Goal: Obtain resource: Download file/media

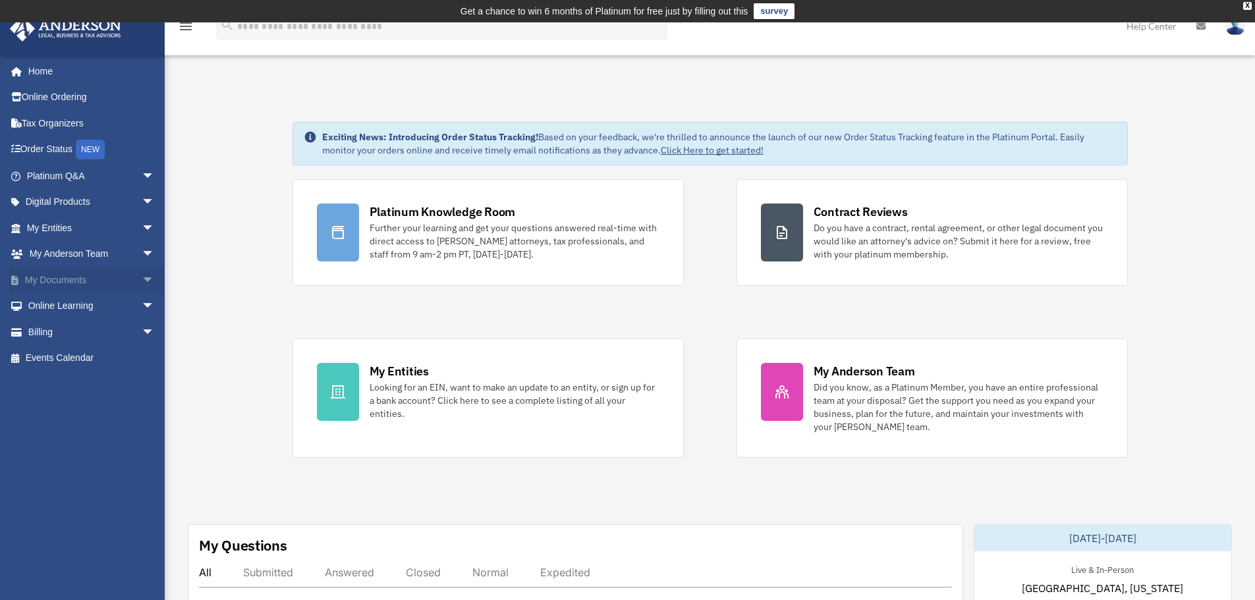
click at [57, 279] on link "My Documents arrow_drop_down" at bounding box center [91, 280] width 165 height 26
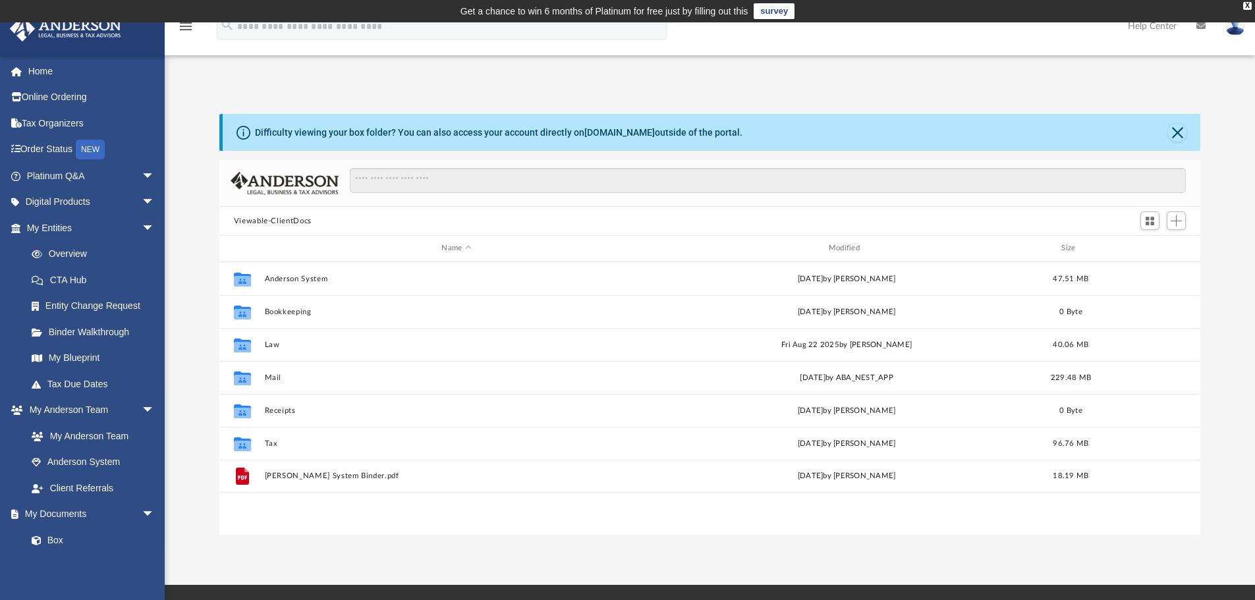
scroll to position [290, 971]
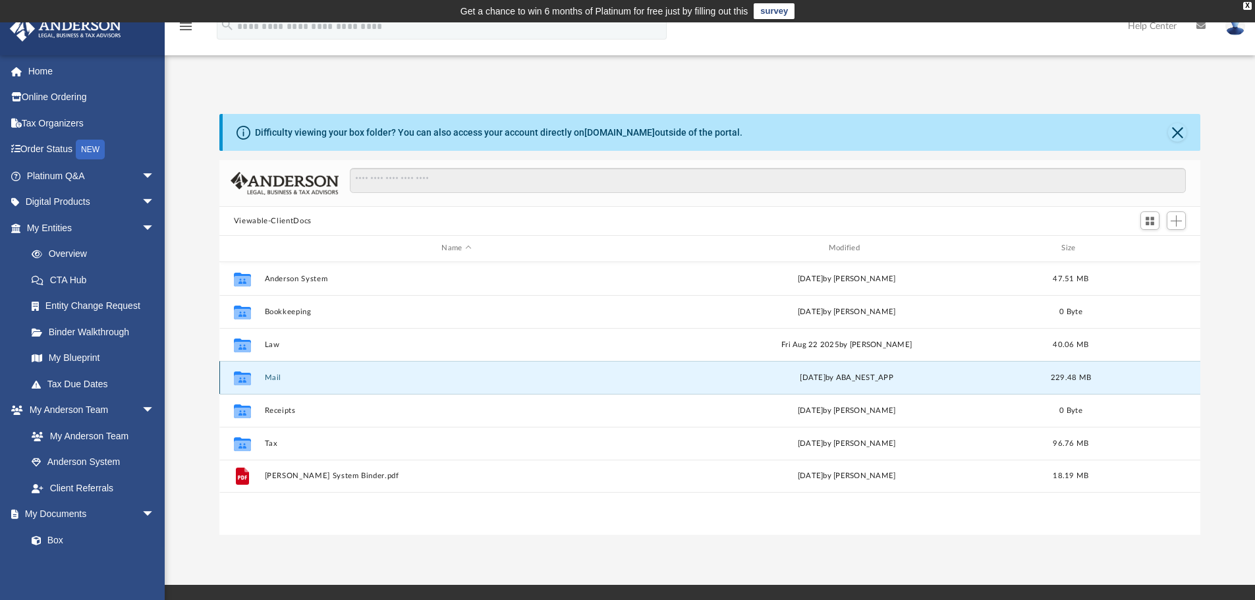
click at [272, 378] on button "Mail" at bounding box center [456, 378] width 384 height 9
click at [282, 379] on button "Mail" at bounding box center [456, 378] width 384 height 9
click at [272, 378] on button "Mail" at bounding box center [456, 378] width 384 height 9
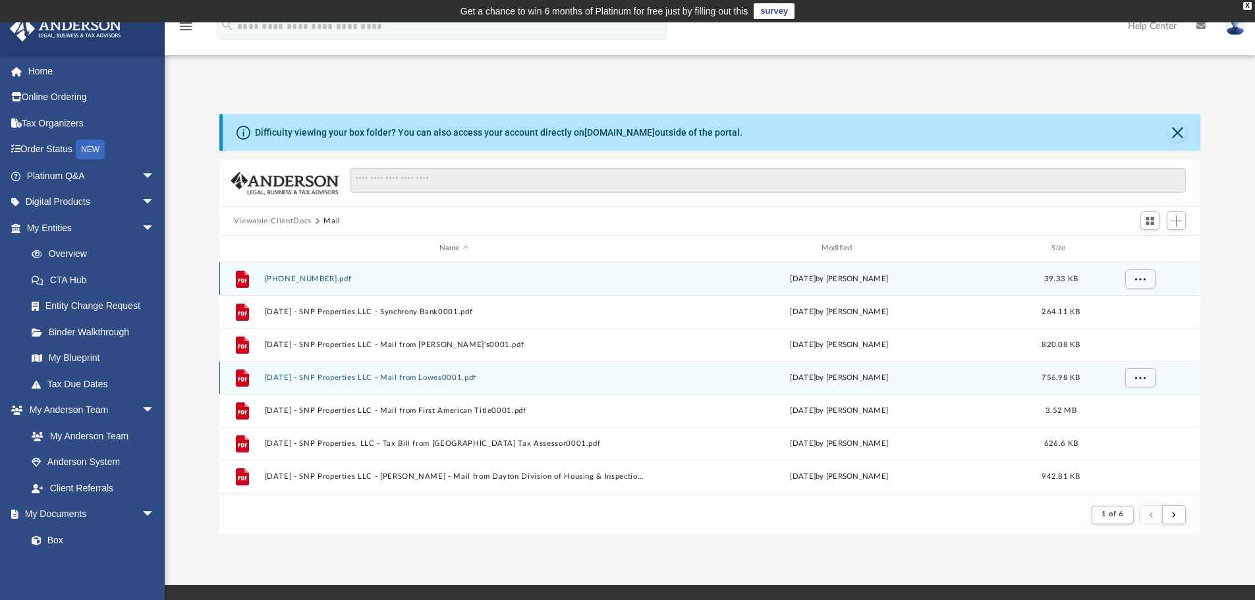
scroll to position [249, 971]
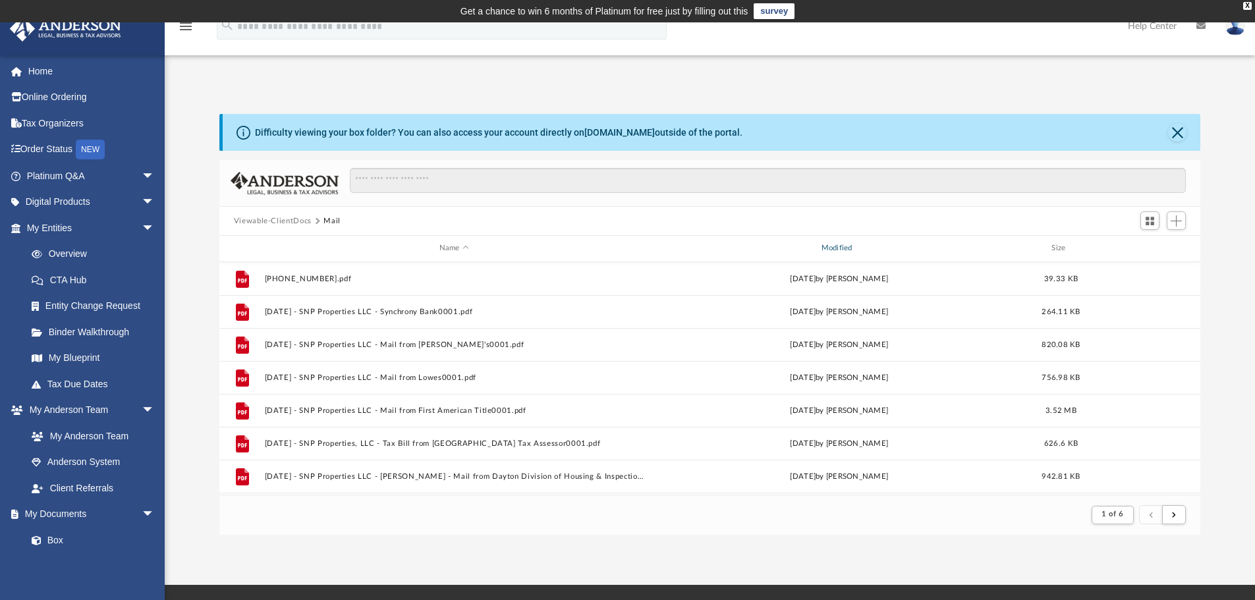
click at [819, 248] on div "Modified" at bounding box center [839, 249] width 380 height 12
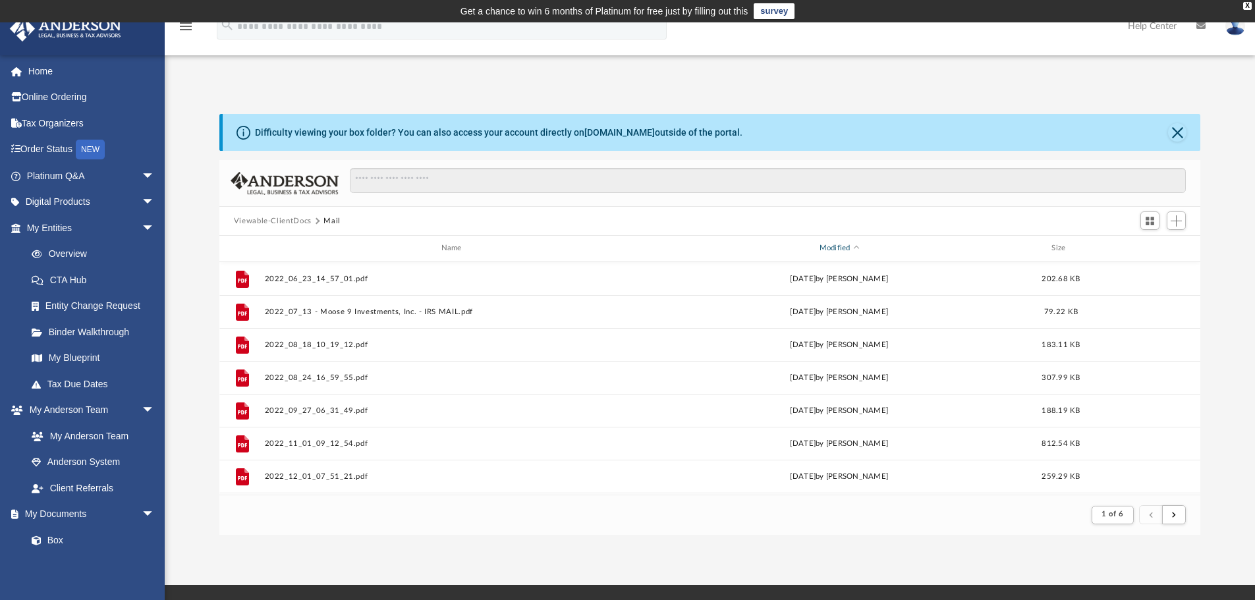
click at [844, 246] on div "Modified" at bounding box center [839, 249] width 380 height 12
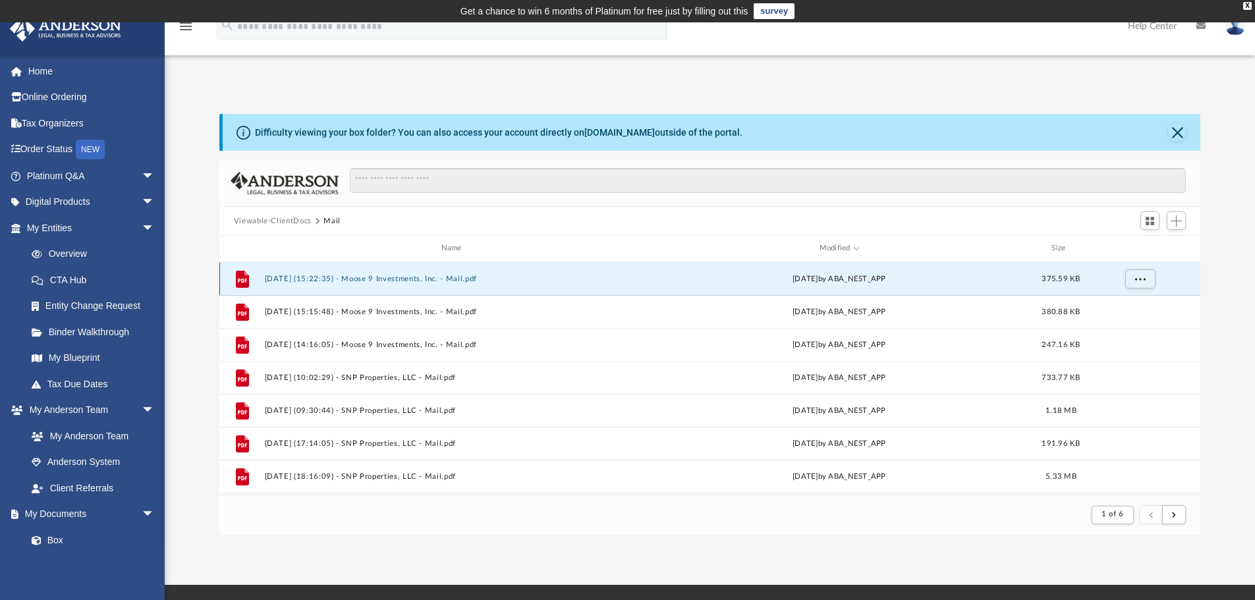
click at [325, 275] on button "[DATE] (15:22:35) - Moose 9 Investments, Inc. - Mail.pdf" at bounding box center [454, 279] width 380 height 9
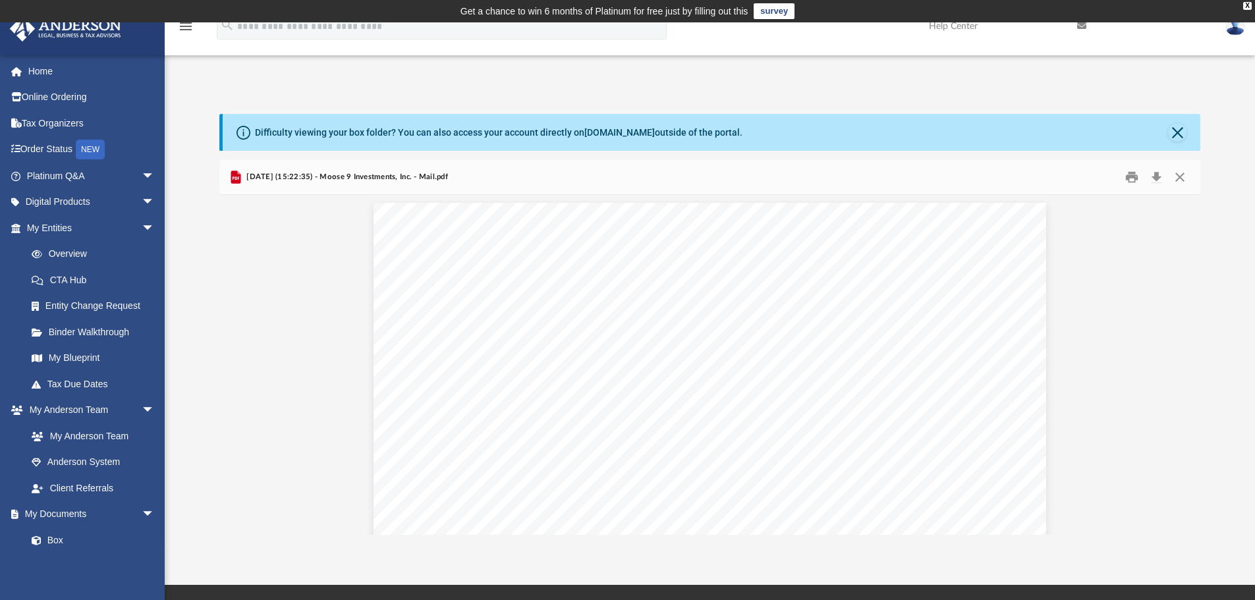
scroll to position [0, 0]
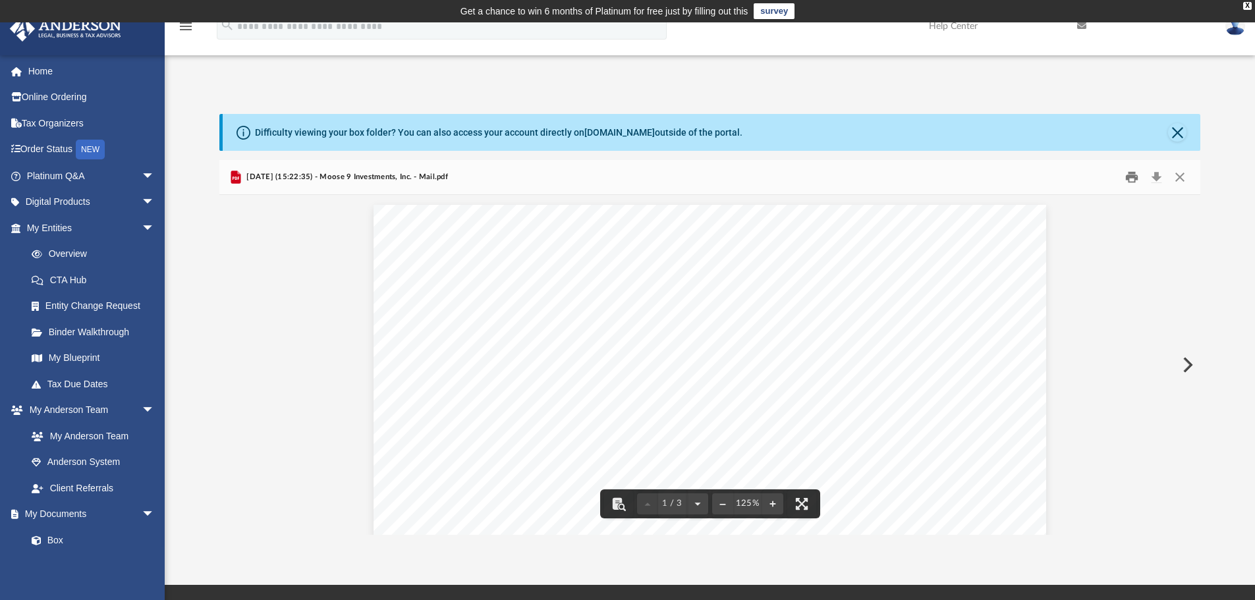
click at [1137, 182] on button "Print" at bounding box center [1132, 177] width 26 height 20
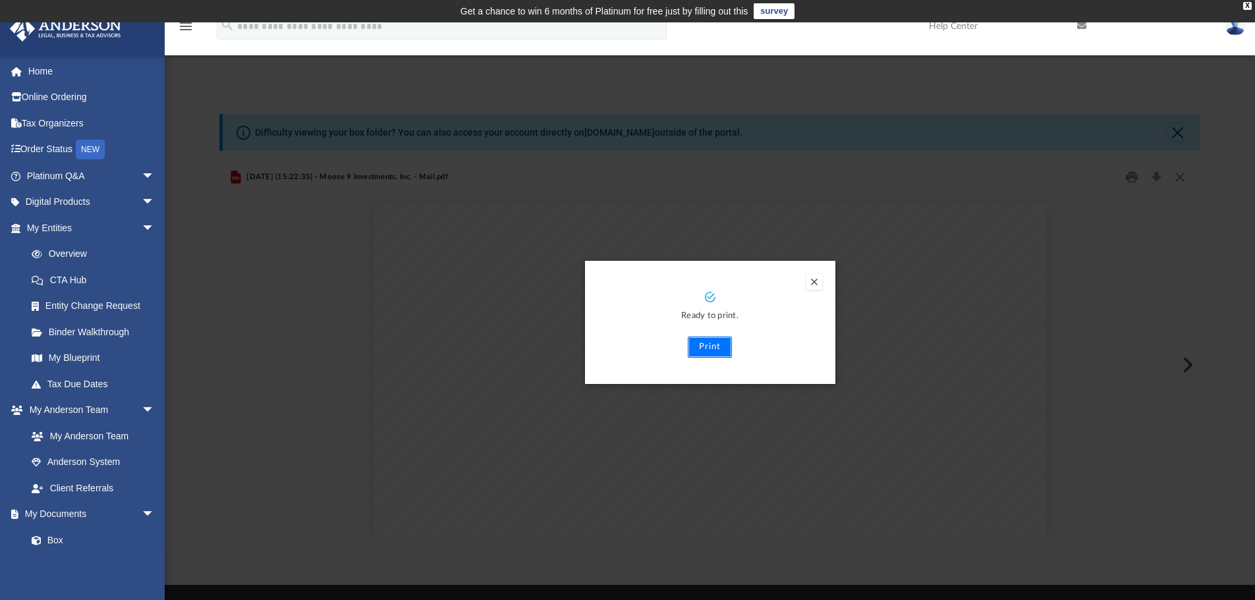
click at [724, 352] on button "Print" at bounding box center [710, 347] width 44 height 21
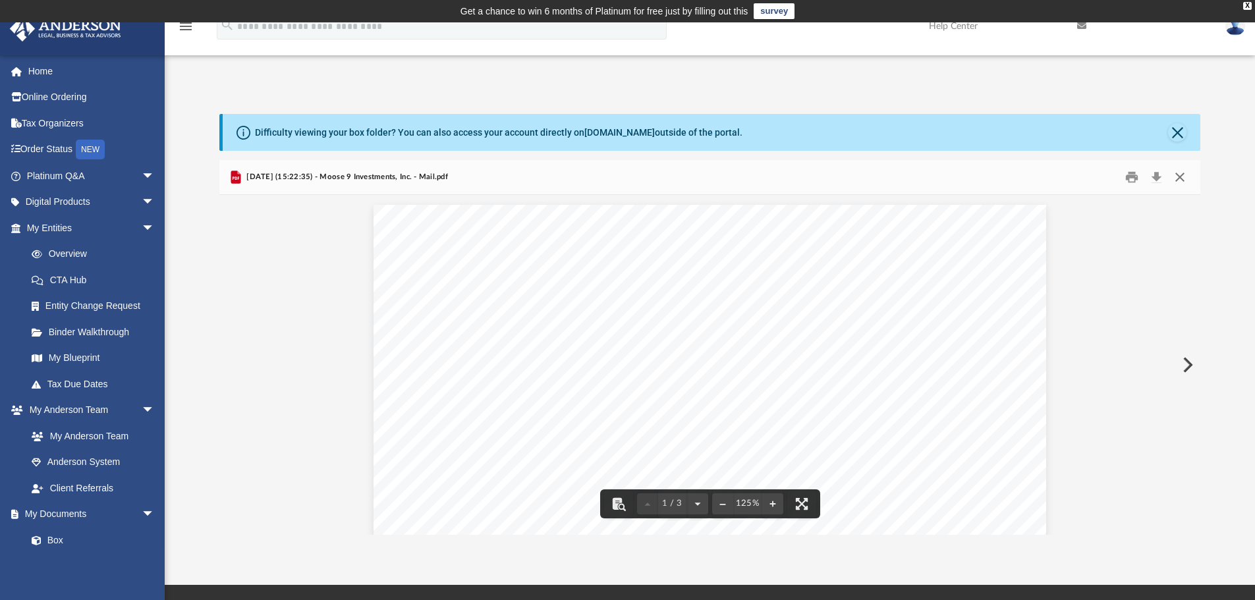
click at [1184, 175] on button "Close" at bounding box center [1180, 177] width 24 height 20
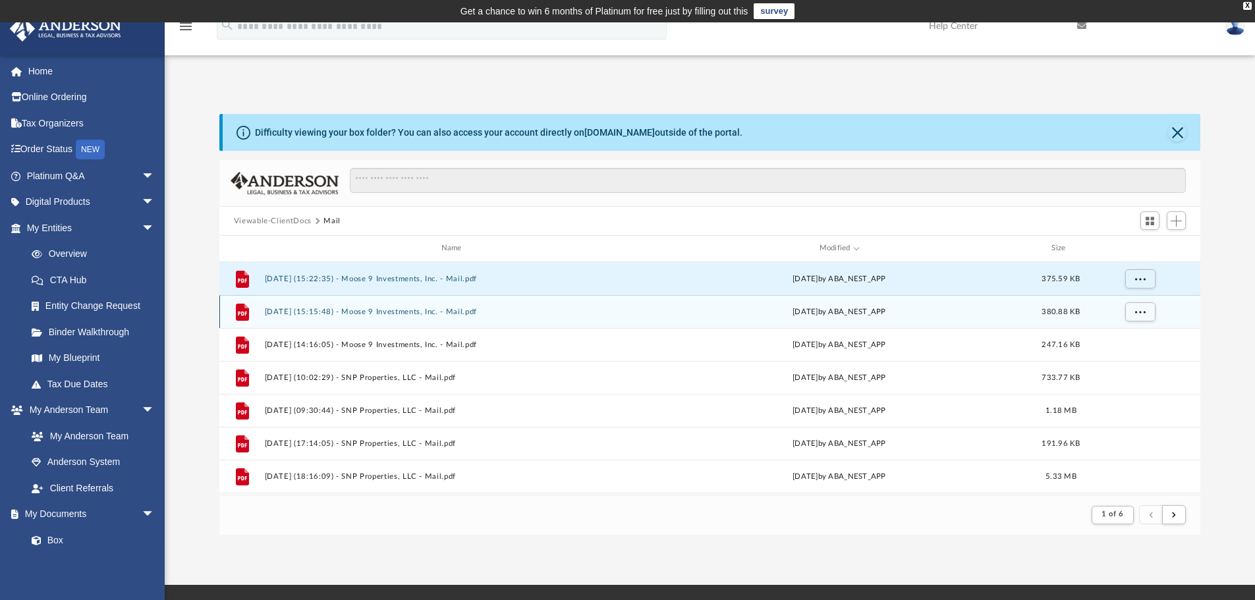
click at [420, 315] on button "[DATE] (15:15:48) - Moose 9 Investments, Inc. - Mail.pdf" at bounding box center [454, 312] width 380 height 9
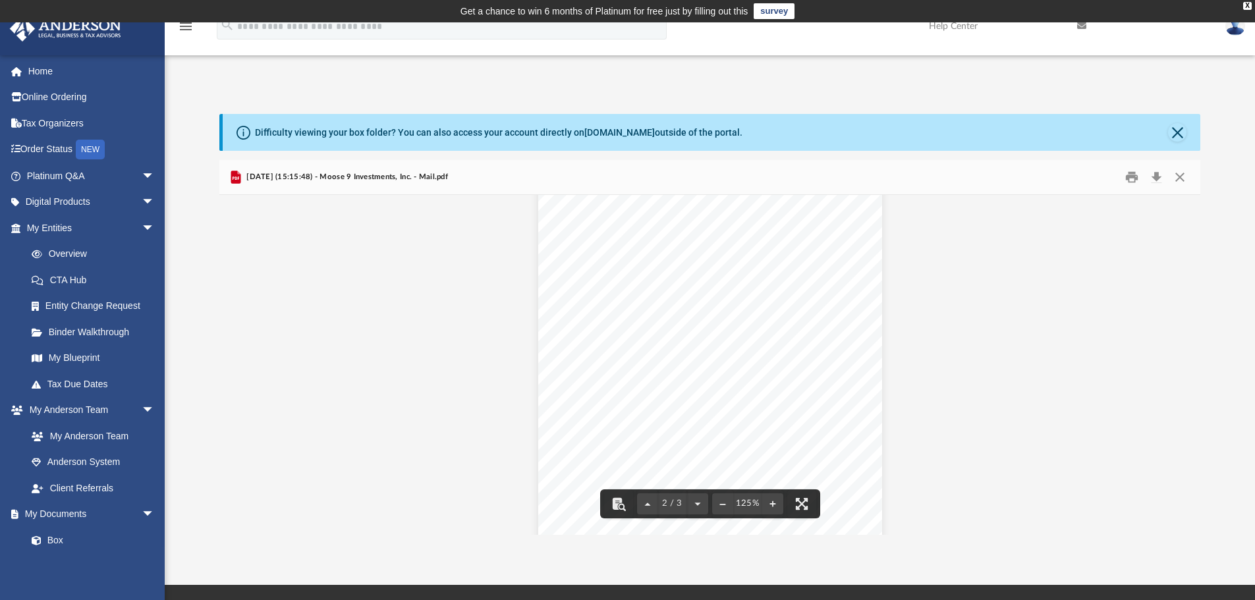
scroll to position [1054, 0]
click at [1180, 181] on button "Close" at bounding box center [1180, 177] width 24 height 20
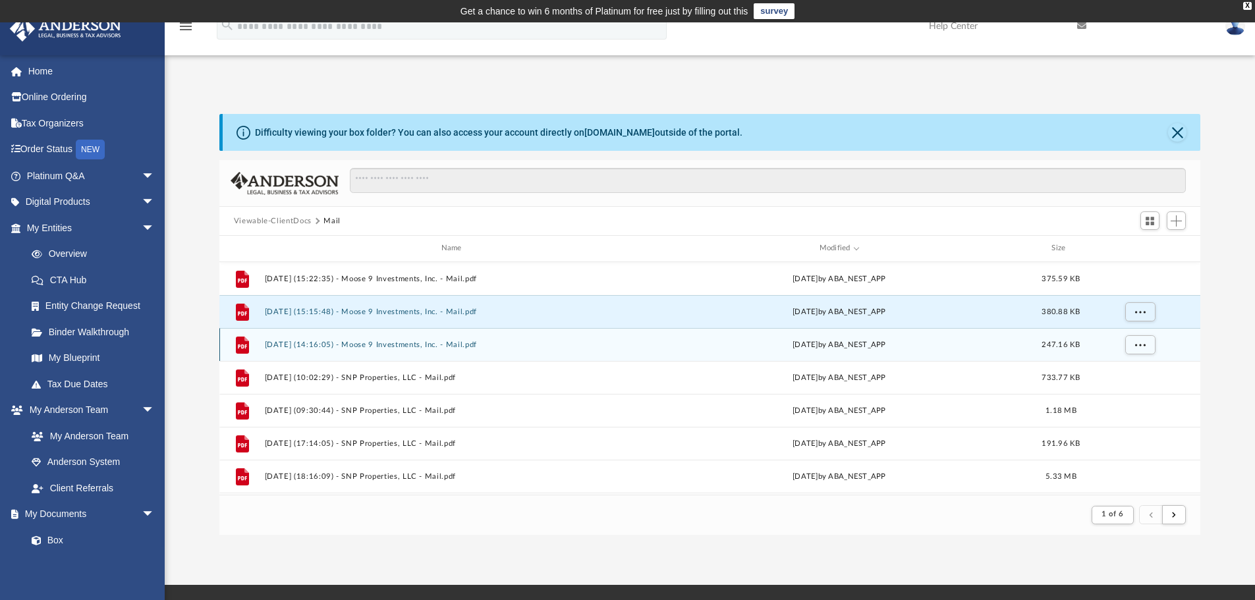
click at [384, 343] on button "[DATE] (14:16:05) - Moose 9 Investments, Inc. - Mail.pdf" at bounding box center [454, 345] width 380 height 9
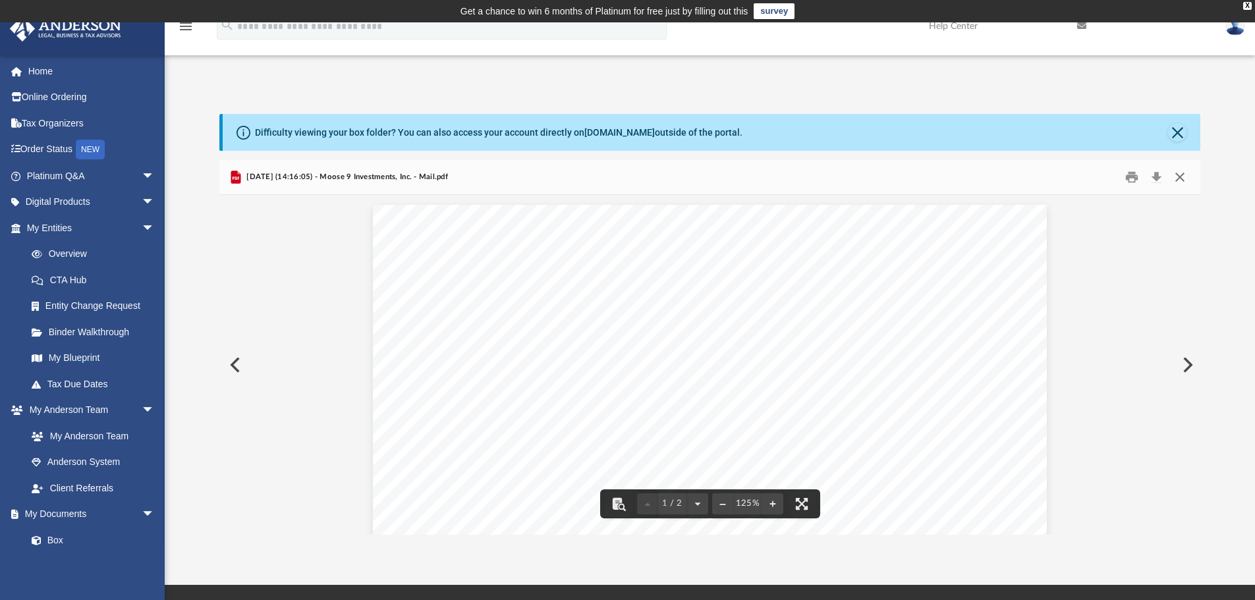
click at [1180, 179] on button "Close" at bounding box center [1180, 177] width 24 height 20
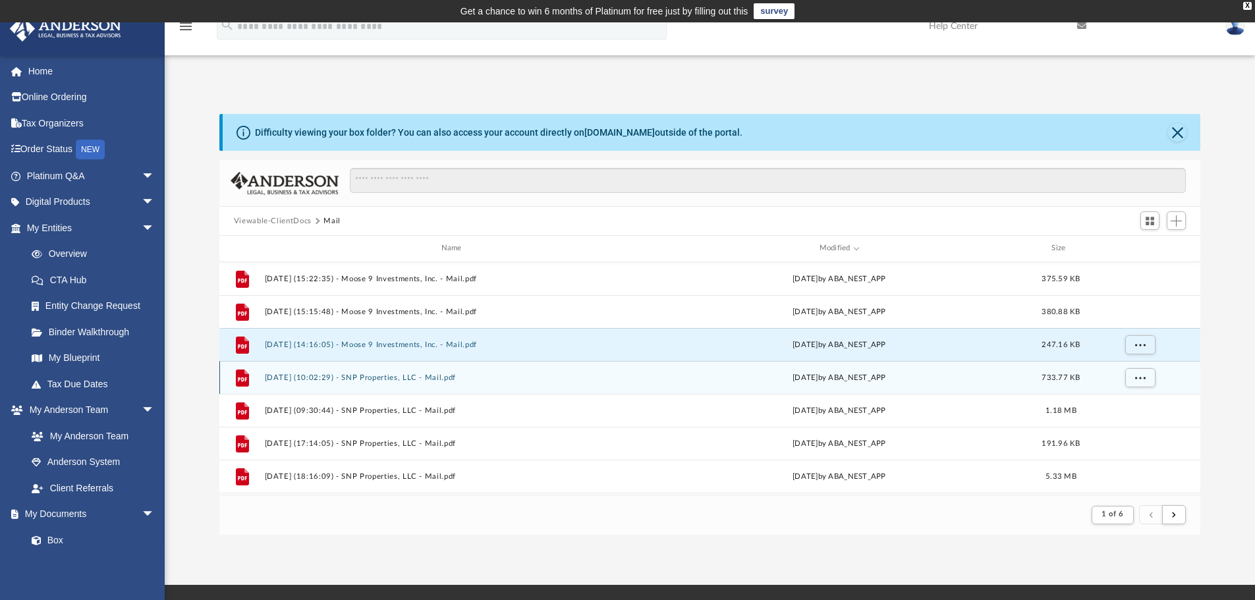
click at [386, 383] on div "File [DATE] (10:02:29) - SNP Properties, LLC - Mail.pdf [DATE] by ABA_NEST_APP …" at bounding box center [710, 377] width 982 height 33
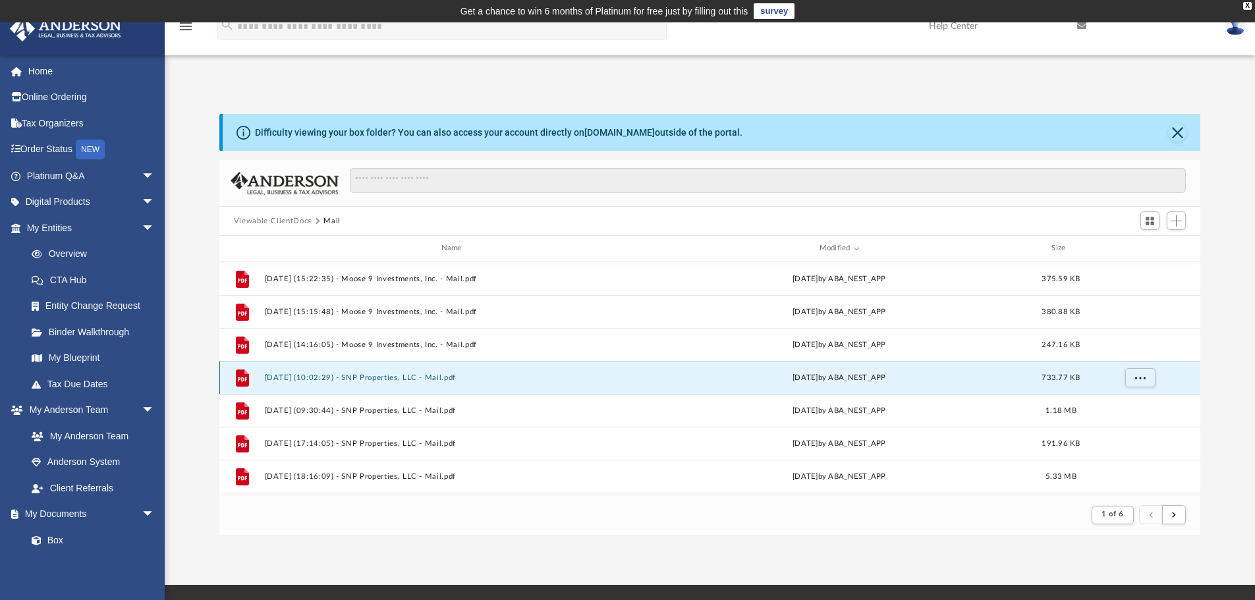
click at [352, 375] on button "[DATE] (10:02:29) - SNP Properties, LLC - Mail.pdf" at bounding box center [454, 378] width 380 height 9
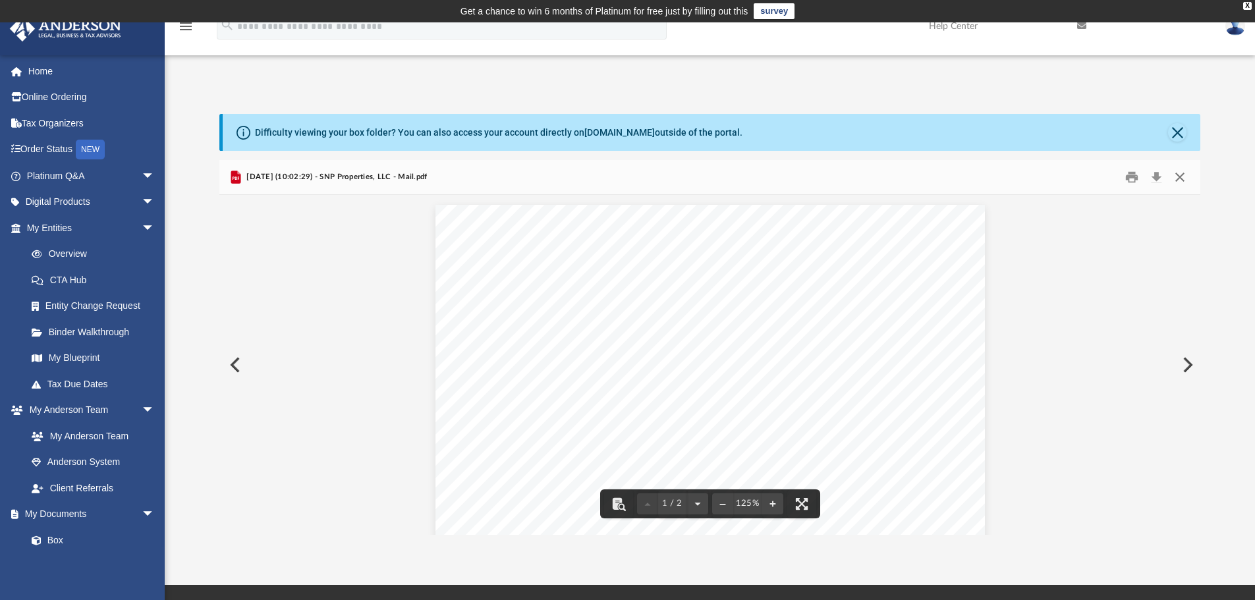
click at [1181, 170] on button "Close" at bounding box center [1180, 177] width 24 height 20
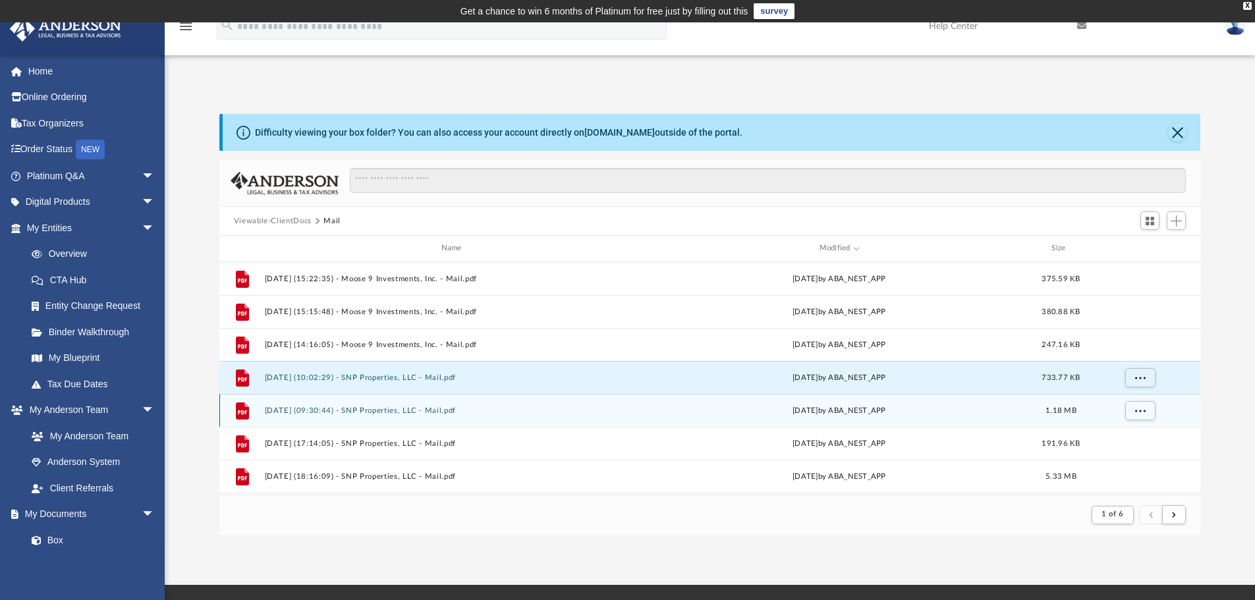
click at [411, 408] on button "[DATE] (09:30:44) - SNP Properties, LLC - Mail.pdf" at bounding box center [454, 411] width 380 height 9
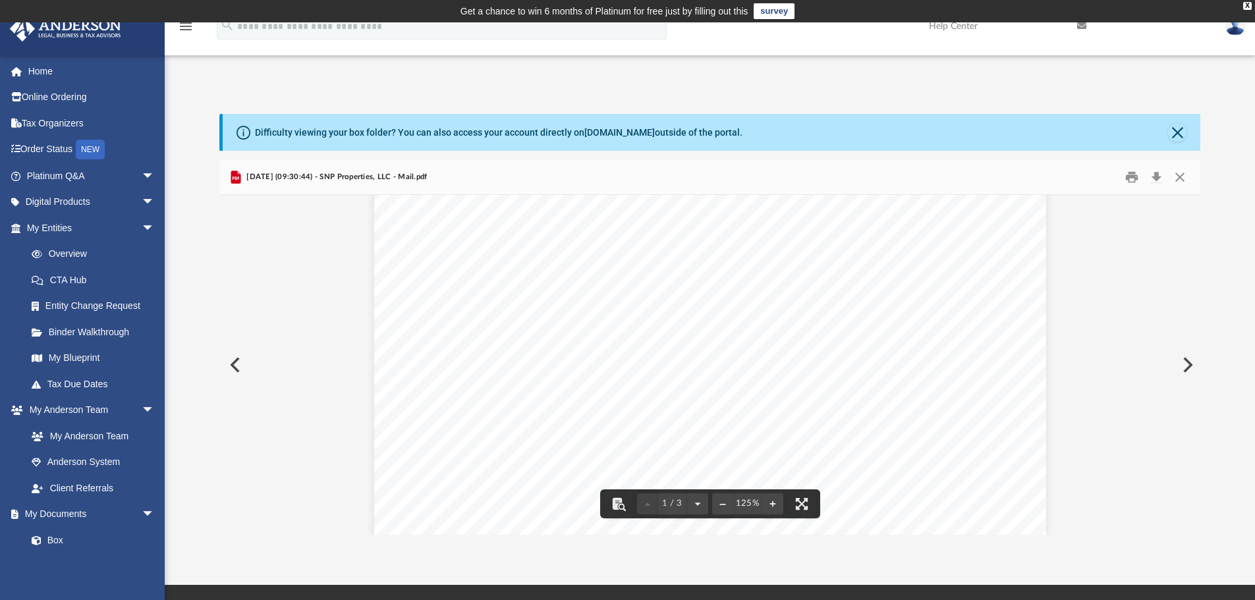
scroll to position [0, 0]
click at [1186, 175] on button "Close" at bounding box center [1180, 177] width 24 height 20
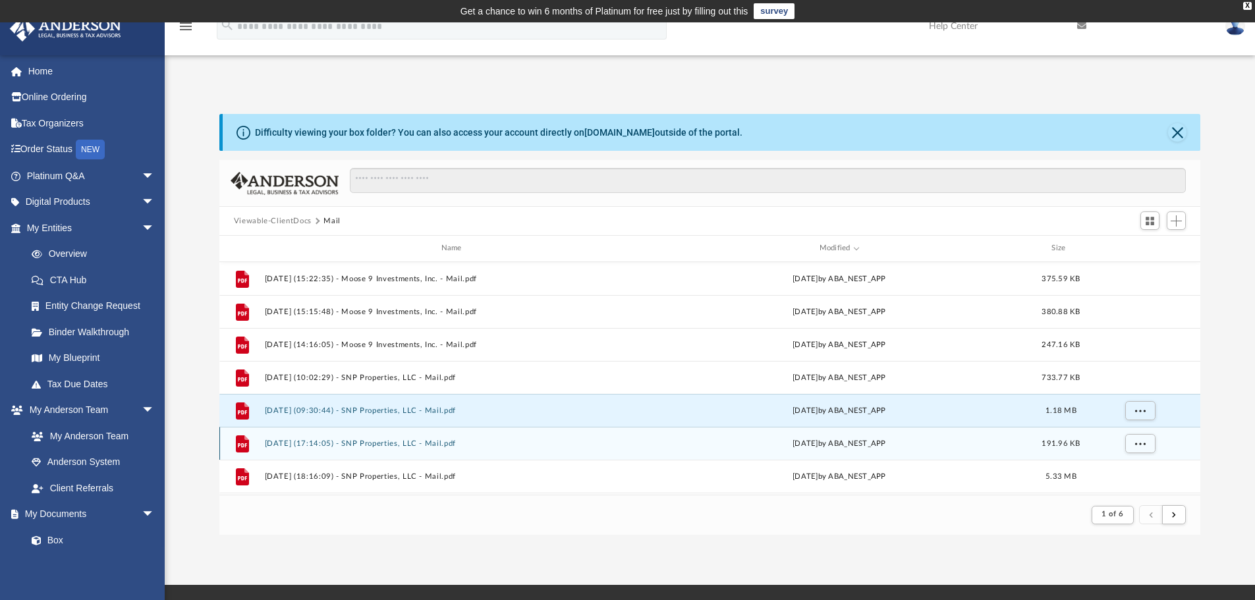
click at [396, 445] on button "[DATE] (17:14:05) - SNP Properties, LLC - Mail.pdf" at bounding box center [454, 444] width 380 height 9
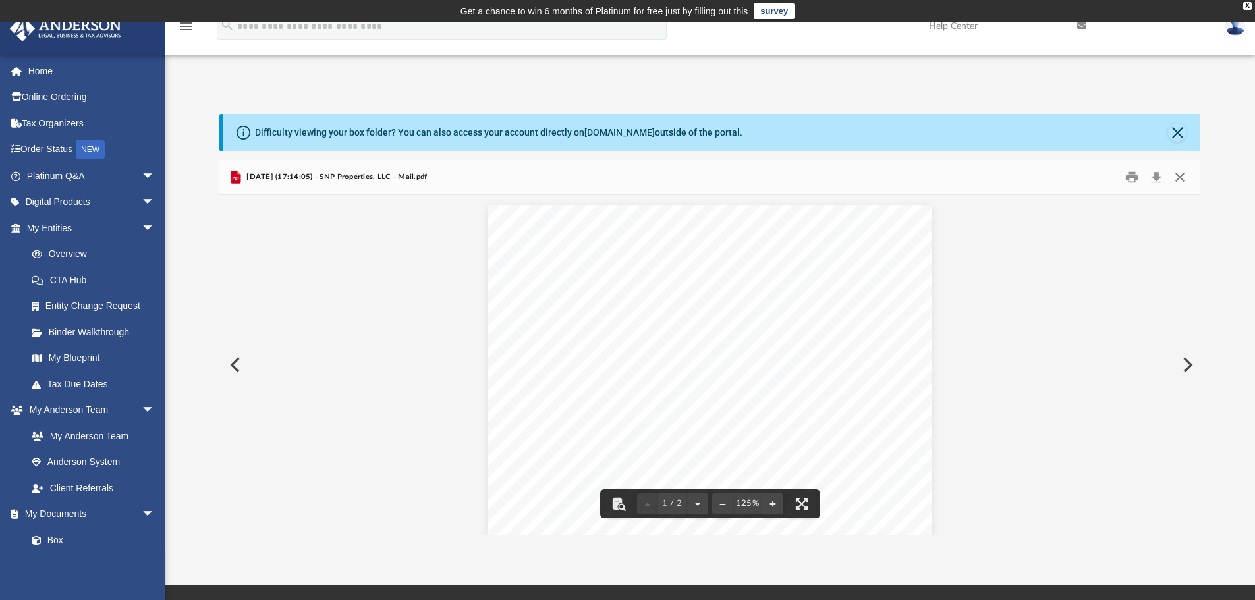
click at [1181, 169] on button "Close" at bounding box center [1180, 177] width 24 height 20
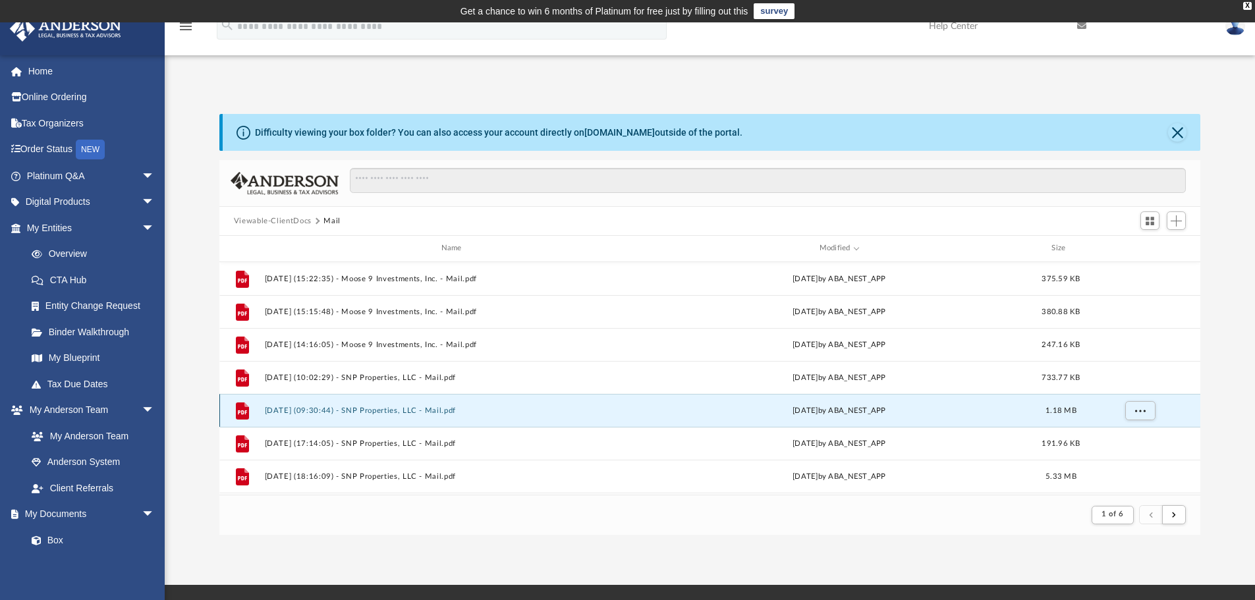
click at [405, 412] on button "[DATE] (09:30:44) - SNP Properties, LLC - Mail.pdf" at bounding box center [454, 411] width 380 height 9
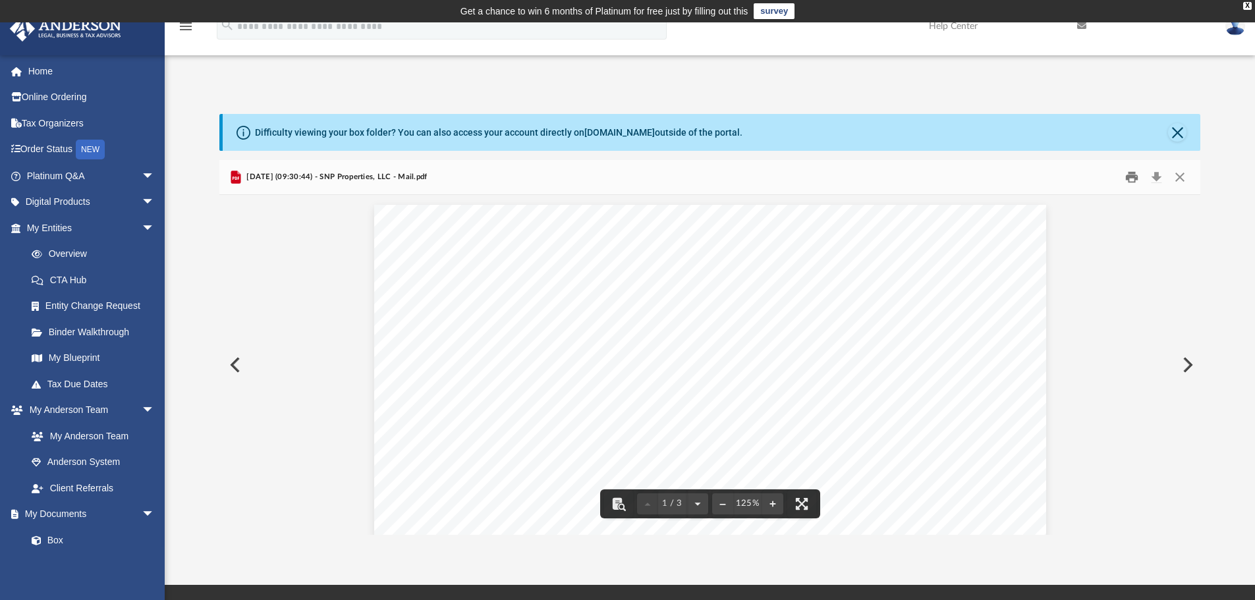
click at [1135, 177] on button "Print" at bounding box center [1132, 177] width 26 height 20
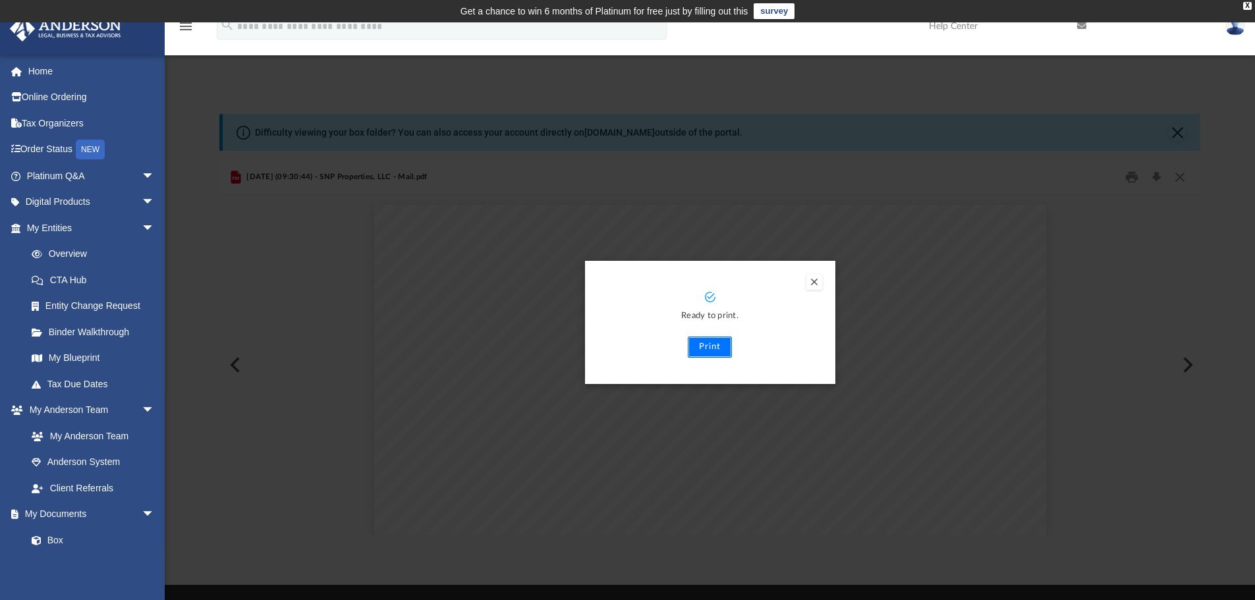
click at [721, 350] on button "Print" at bounding box center [710, 347] width 44 height 21
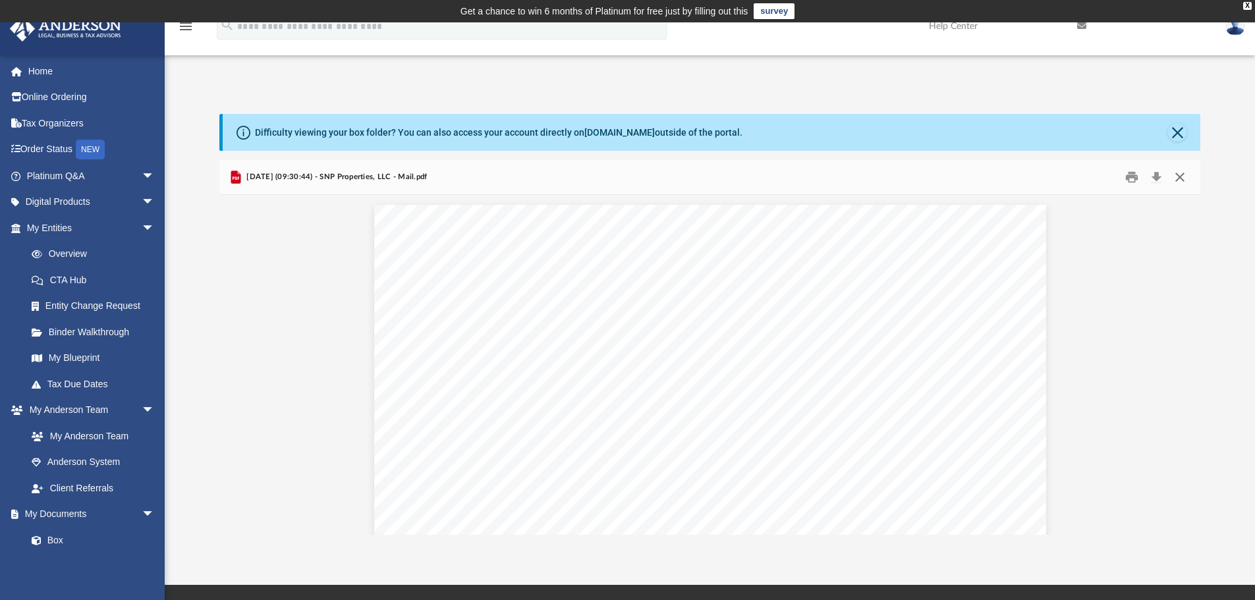
click at [1188, 175] on button "Close" at bounding box center [1180, 177] width 24 height 20
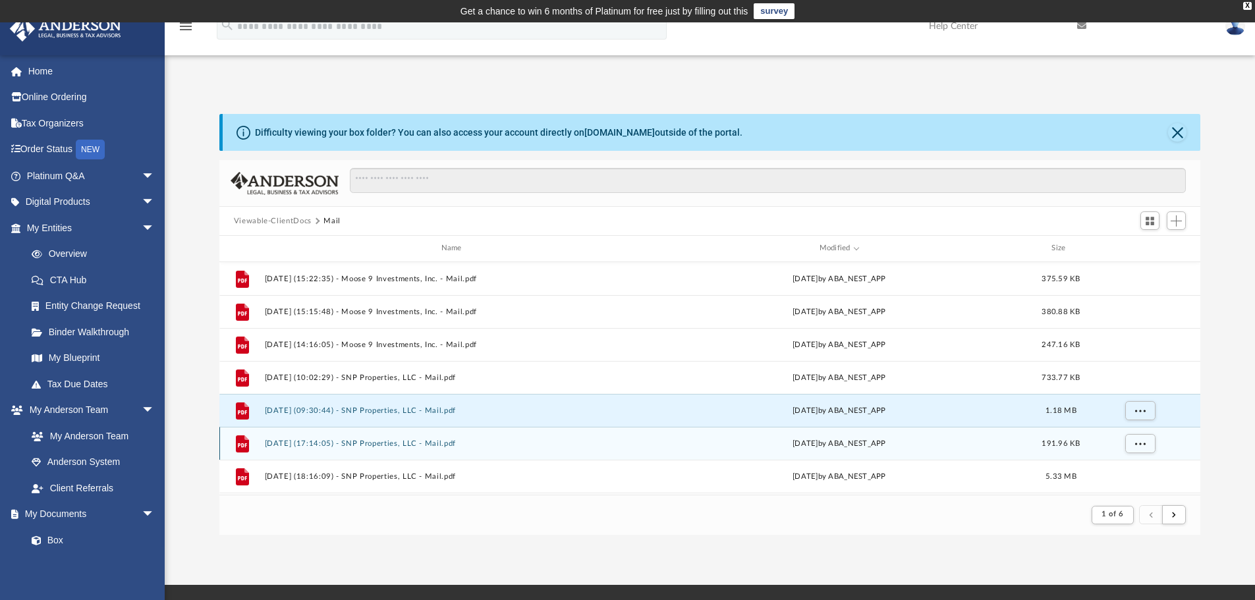
click at [386, 444] on button "[DATE] (17:14:05) - SNP Properties, LLC - Mail.pdf" at bounding box center [454, 444] width 380 height 9
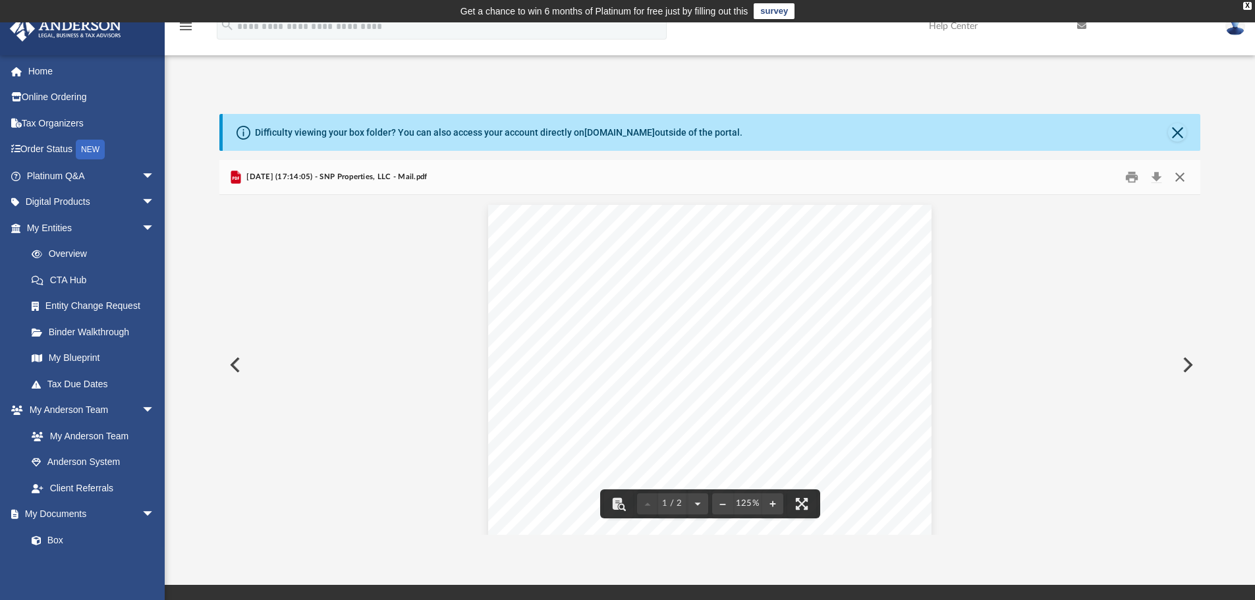
click at [1179, 181] on button "Close" at bounding box center [1180, 177] width 24 height 20
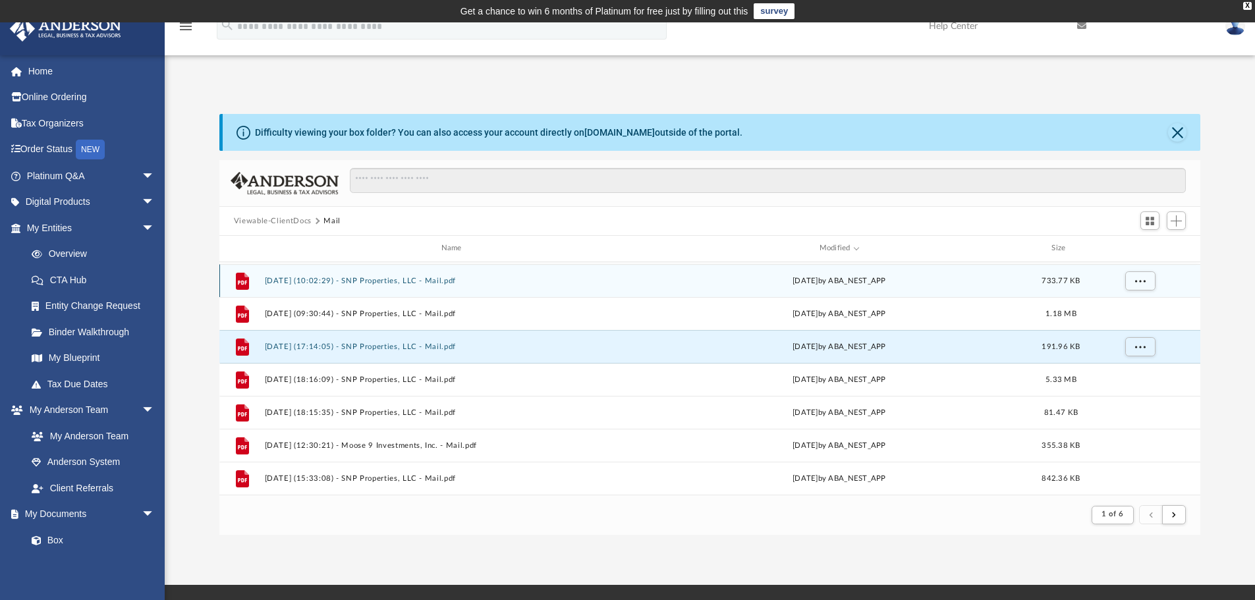
scroll to position [132, 0]
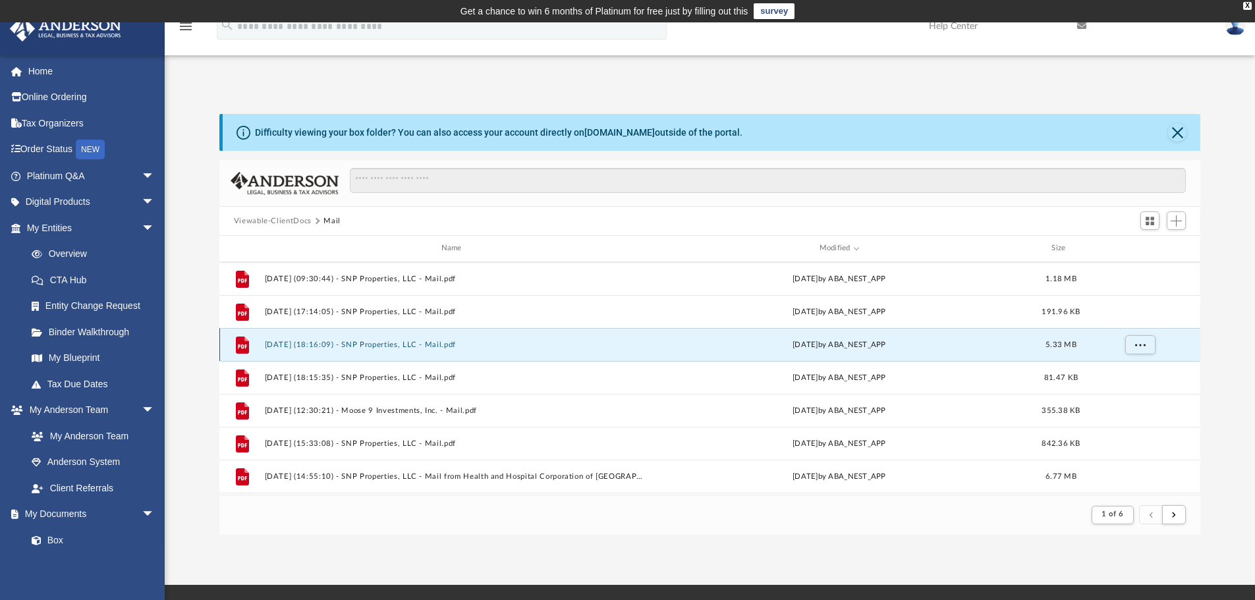
click at [391, 348] on button "[DATE] (18:16:09) - SNP Properties, LLC - Mail.pdf" at bounding box center [454, 345] width 380 height 9
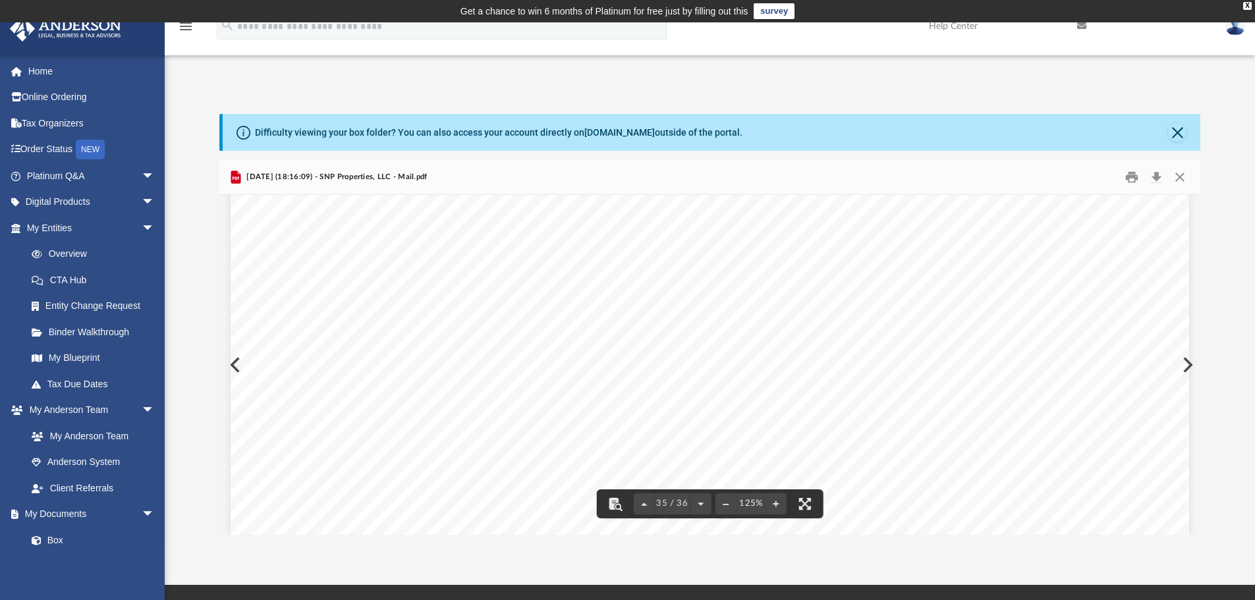
scroll to position [30381, 0]
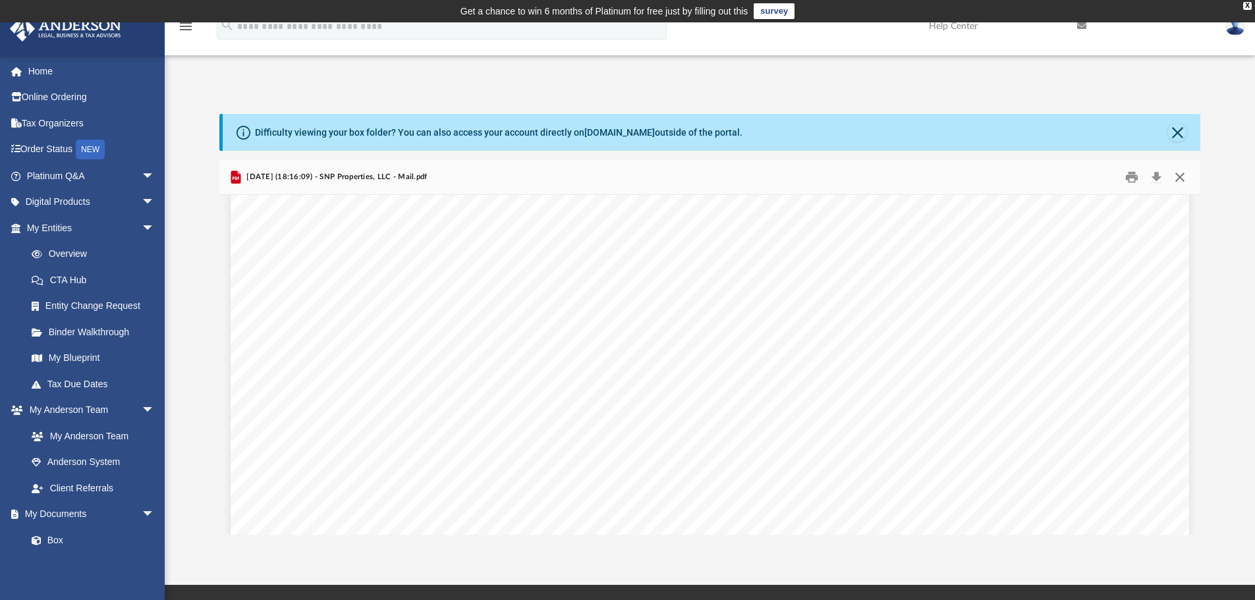
click at [1178, 177] on button "Close" at bounding box center [1180, 177] width 24 height 20
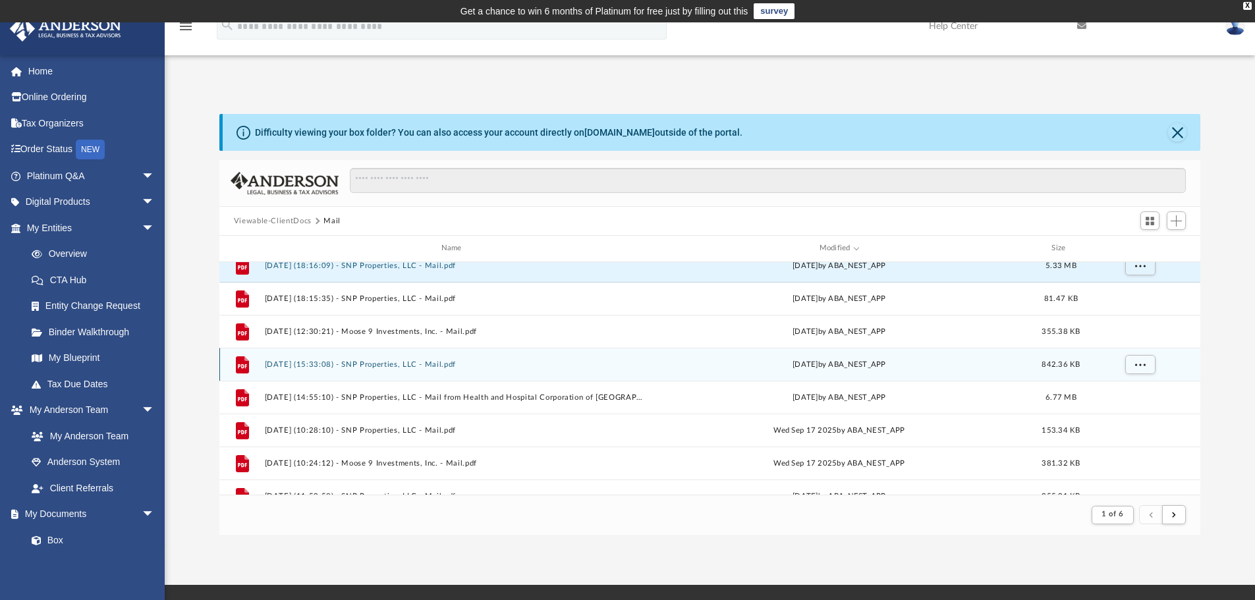
scroll to position [264, 0]
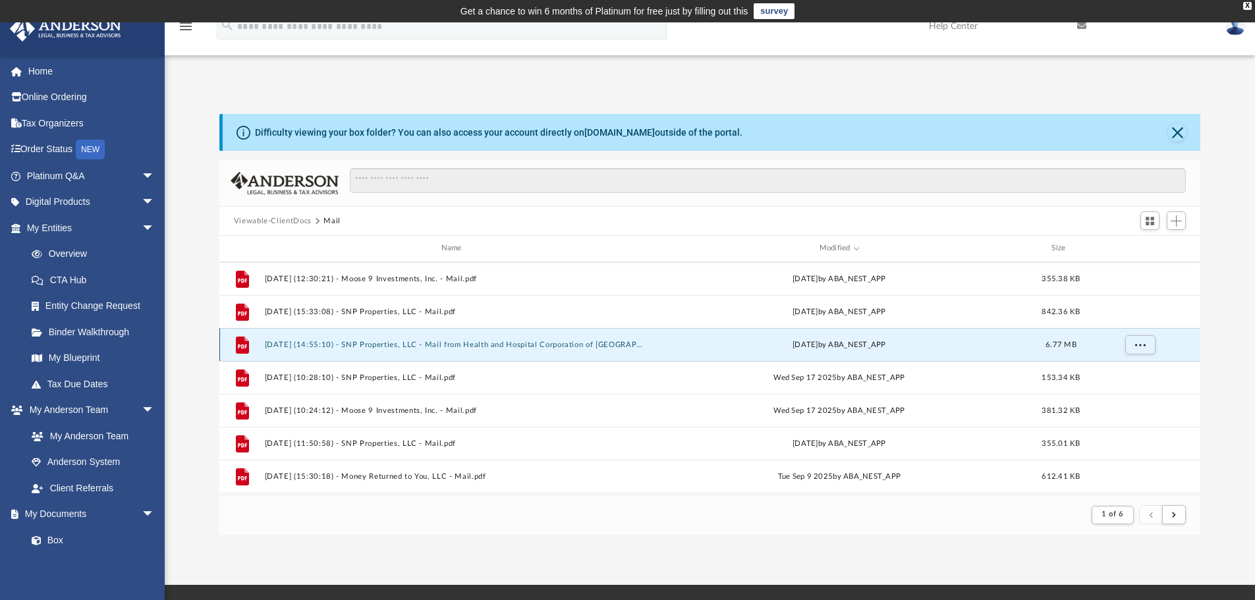
click at [550, 346] on button "[DATE] (14:55:10) - SNP Properties, LLC - Mail from Health and Hospital Corpora…" at bounding box center [454, 345] width 380 height 9
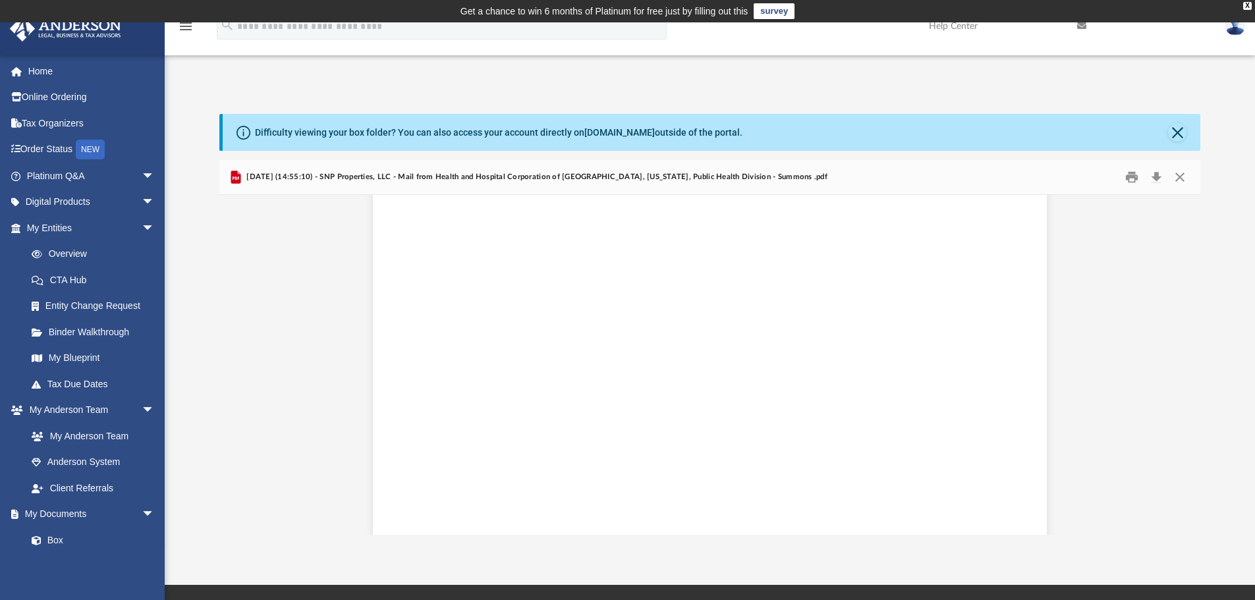
scroll to position [16848, 0]
click at [1180, 176] on button "Close" at bounding box center [1180, 177] width 24 height 20
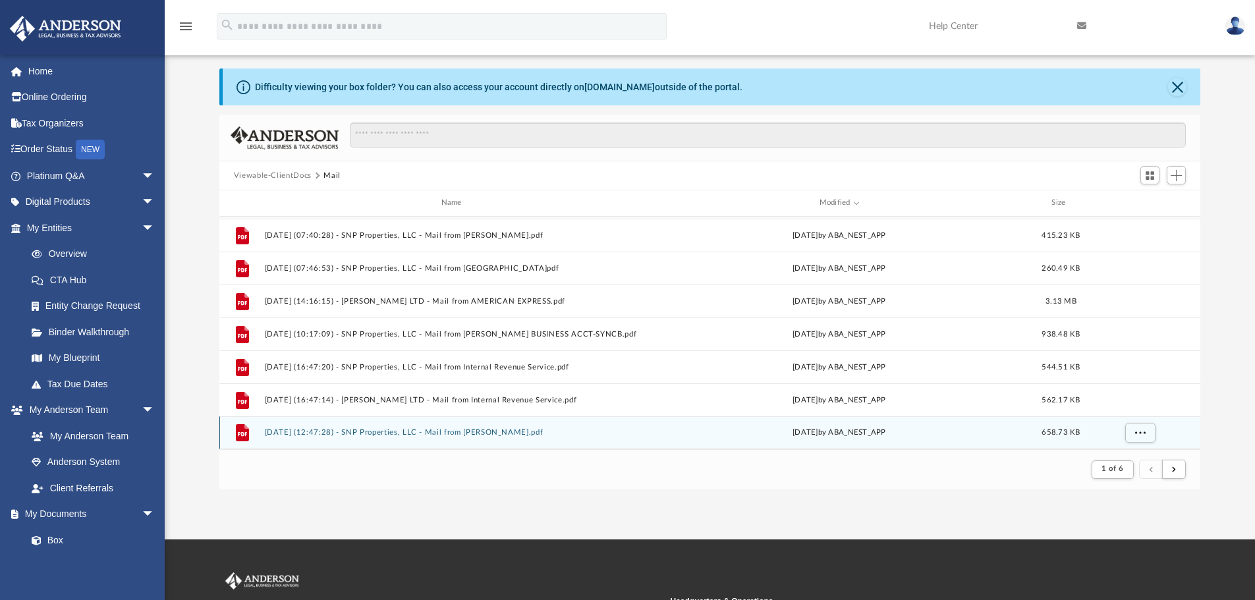
scroll to position [66, 0]
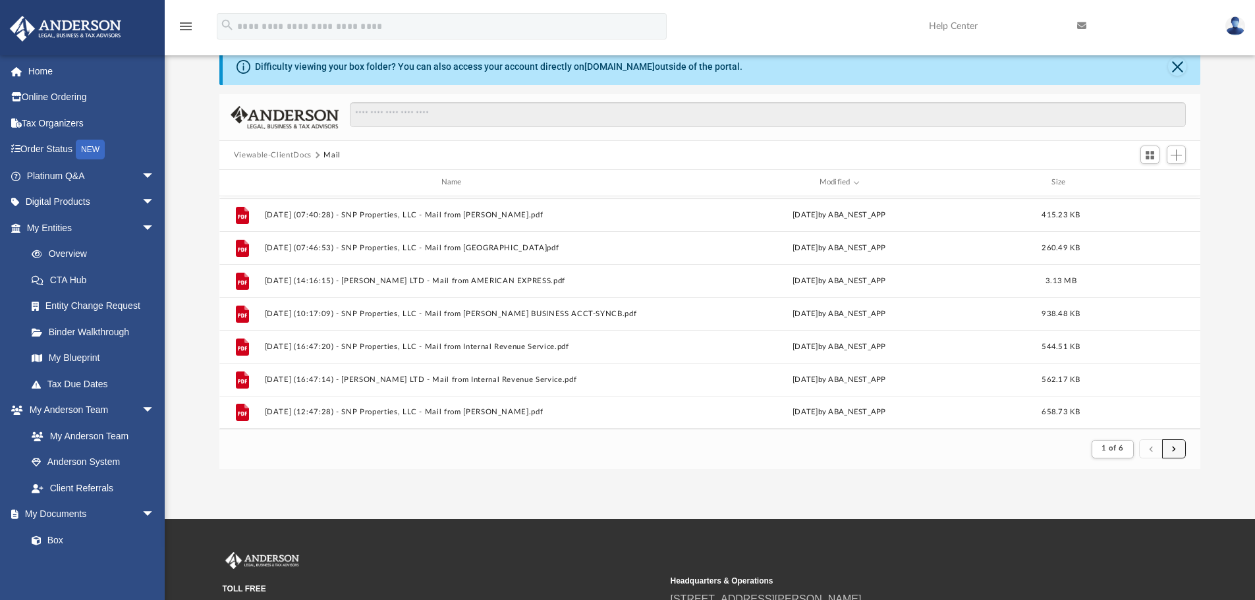
click at [1180, 450] on button "submit" at bounding box center [1175, 449] width 24 height 19
click at [1174, 448] on span "submit" at bounding box center [1174, 448] width 4 height 7
click at [1154, 451] on button "submit" at bounding box center [1151, 449] width 24 height 19
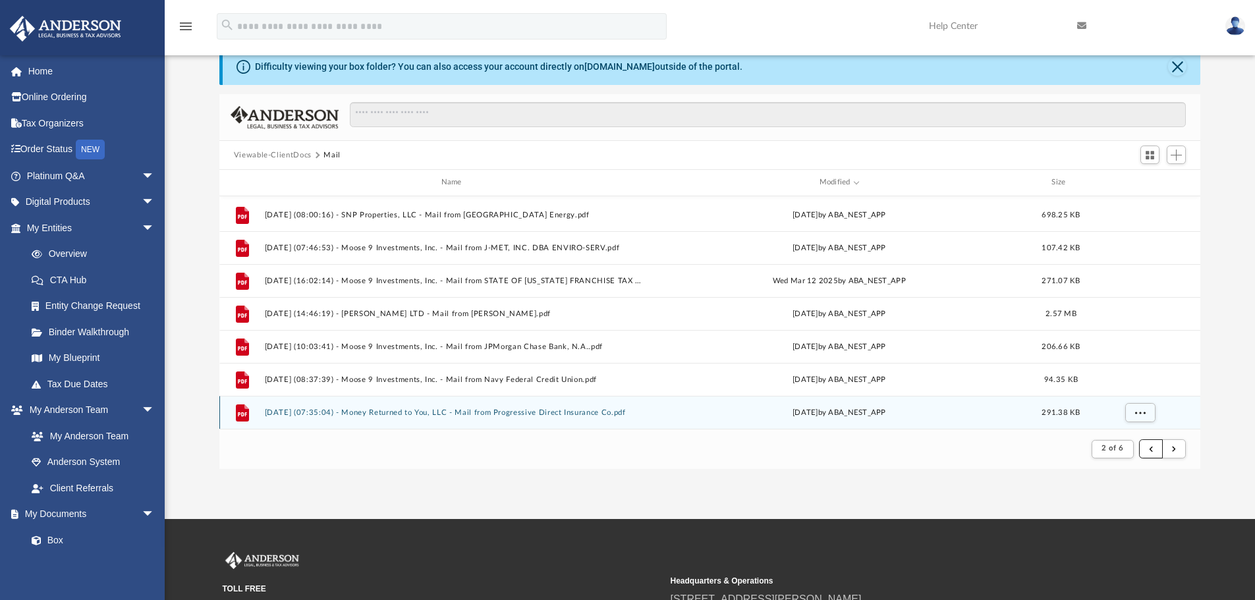
scroll to position [1415, 0]
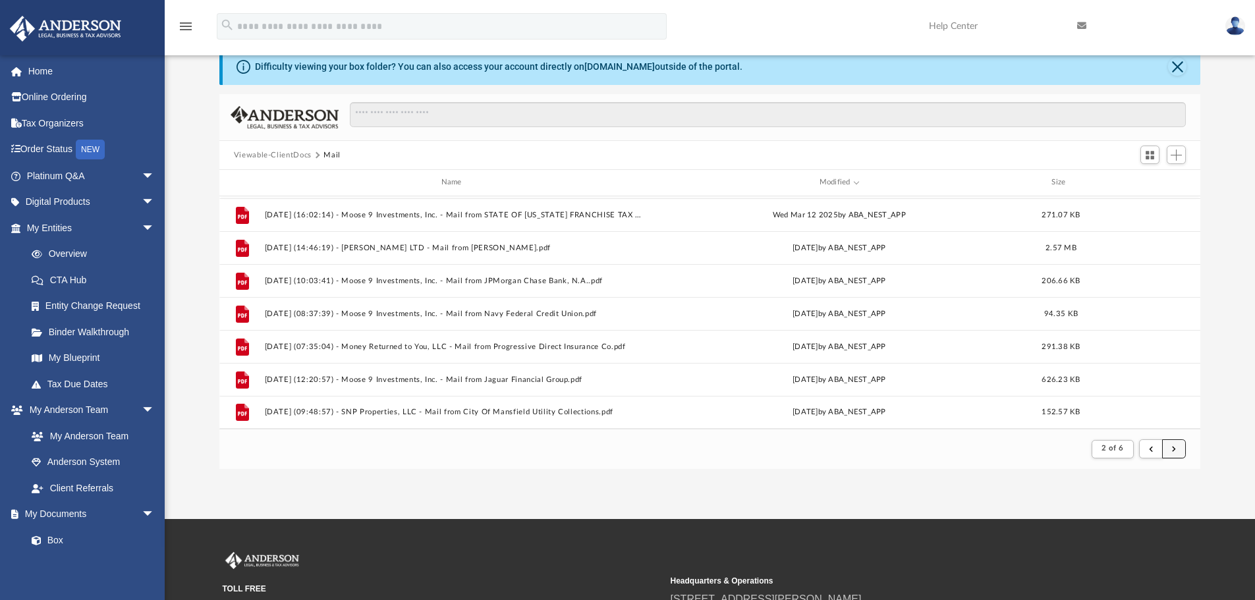
click at [1182, 447] on button "submit" at bounding box center [1175, 449] width 24 height 19
click at [1155, 447] on button "submit" at bounding box center [1151, 449] width 24 height 19
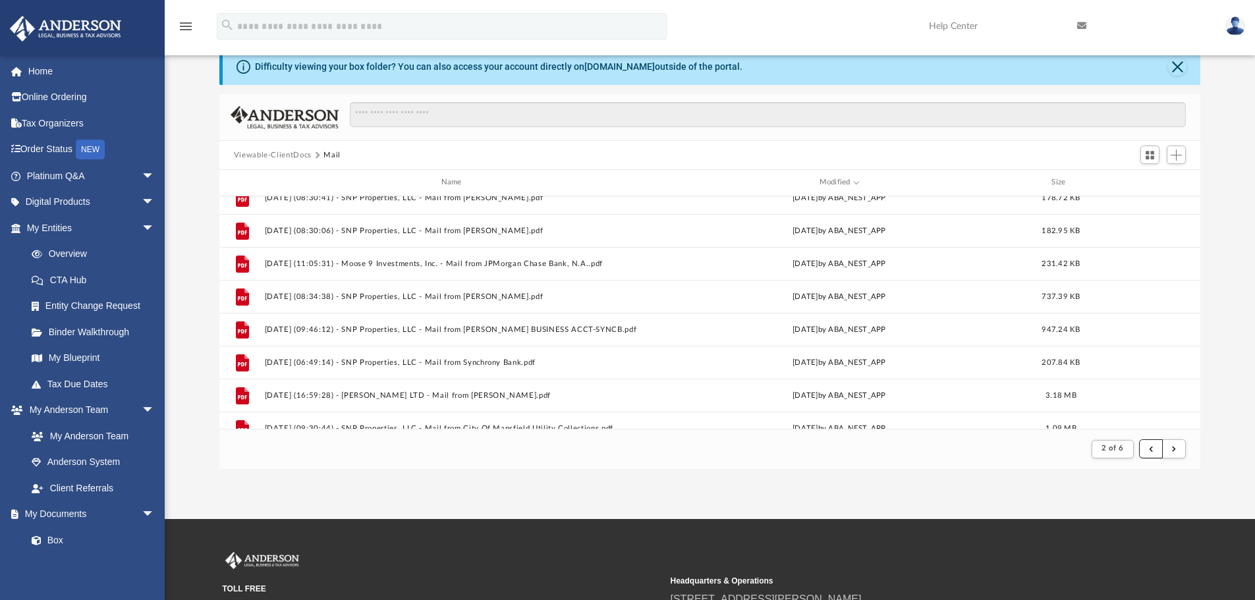
scroll to position [690, 0]
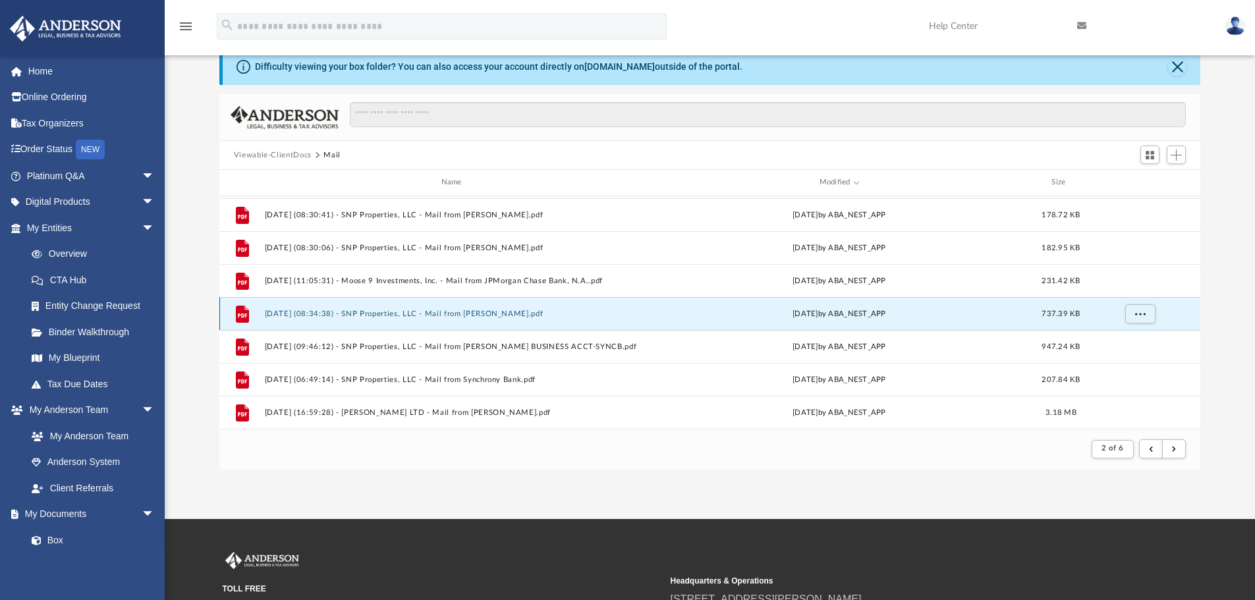
click at [505, 313] on button "[DATE] (08:34:38) - SNP Properties, LLC - Mail from [PERSON_NAME].pdf" at bounding box center [454, 314] width 380 height 9
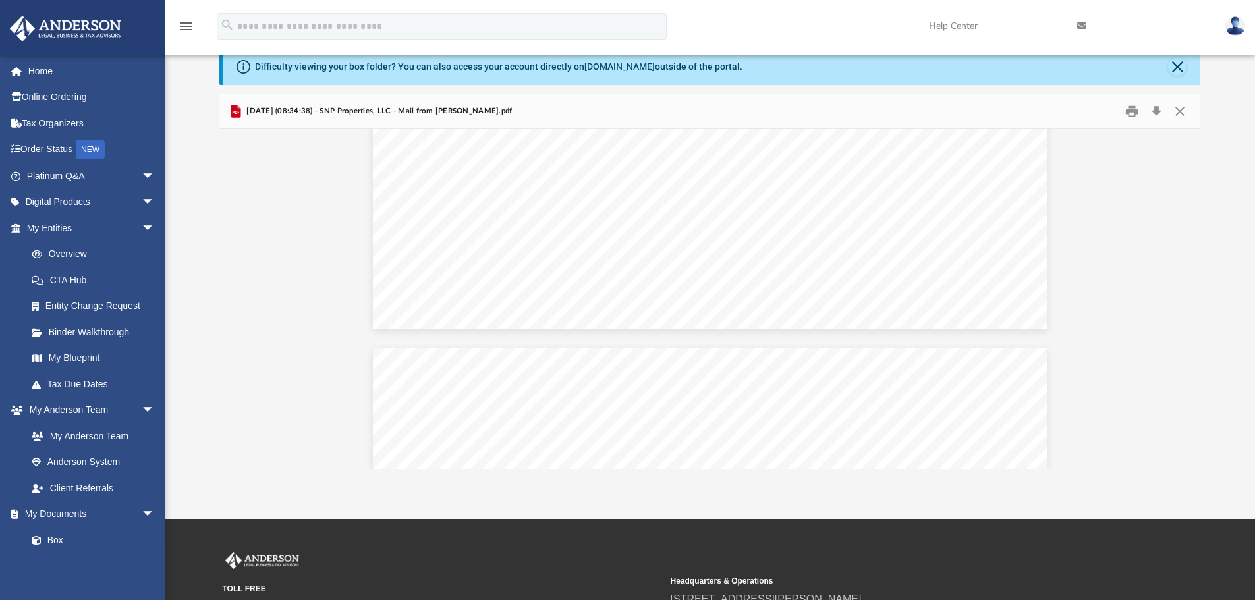
scroll to position [1582, 0]
